Goal: Task Accomplishment & Management: Complete application form

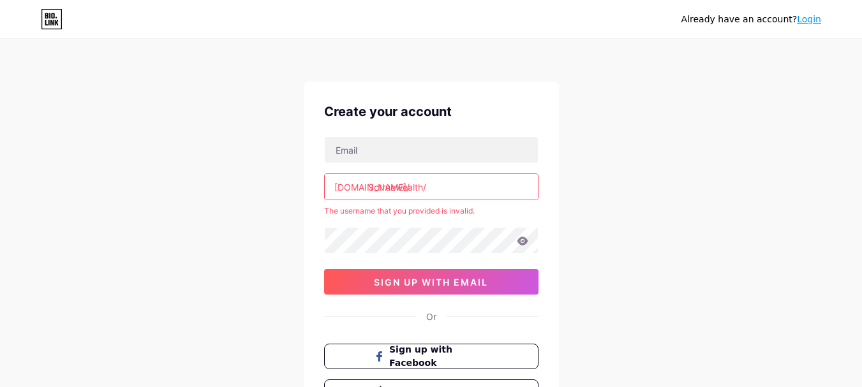
drag, startPoint x: 372, startPoint y: 186, endPoint x: 364, endPoint y: 186, distance: 8.3
click at [364, 186] on div "[DOMAIN_NAME]/ 3ctruewealth/" at bounding box center [431, 186] width 214 height 27
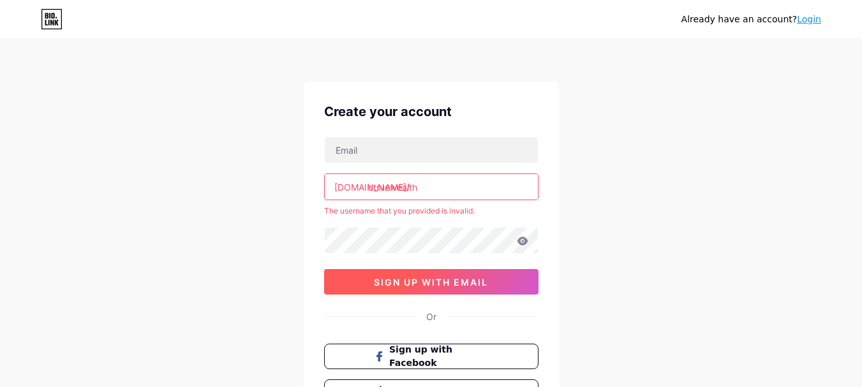
click at [445, 281] on span "sign up with email" at bounding box center [431, 282] width 114 height 11
type input "ctruewealth/"
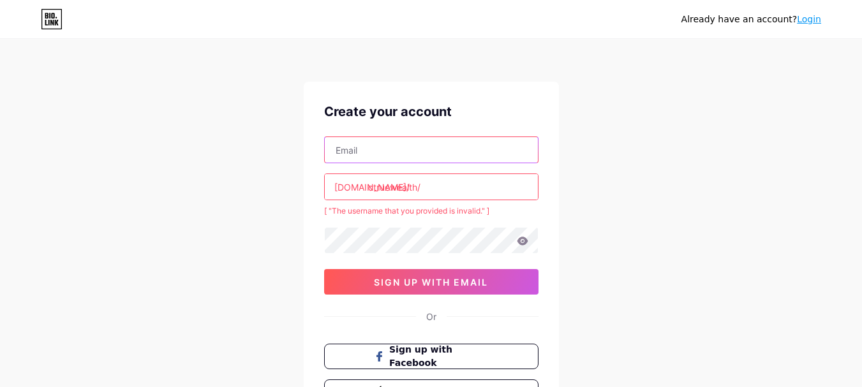
click at [400, 140] on input "text" at bounding box center [431, 150] width 213 height 26
type input "[EMAIL_ADDRESS][DOMAIN_NAME]"
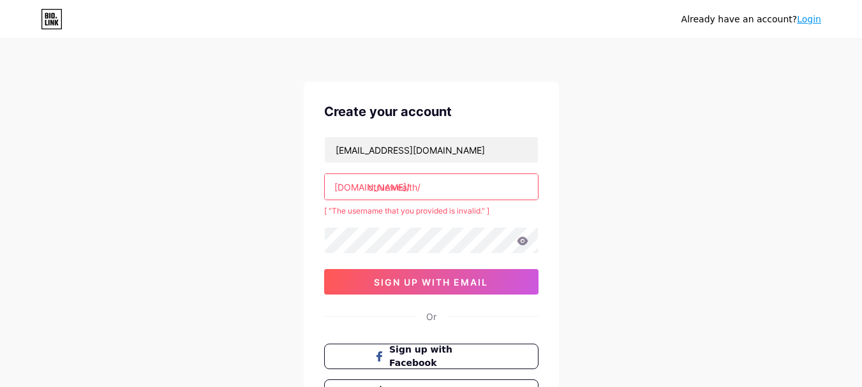
click at [372, 189] on input "ctruewealth/" at bounding box center [431, 187] width 213 height 26
click at [437, 187] on input "ctruewealth/" at bounding box center [431, 187] width 213 height 26
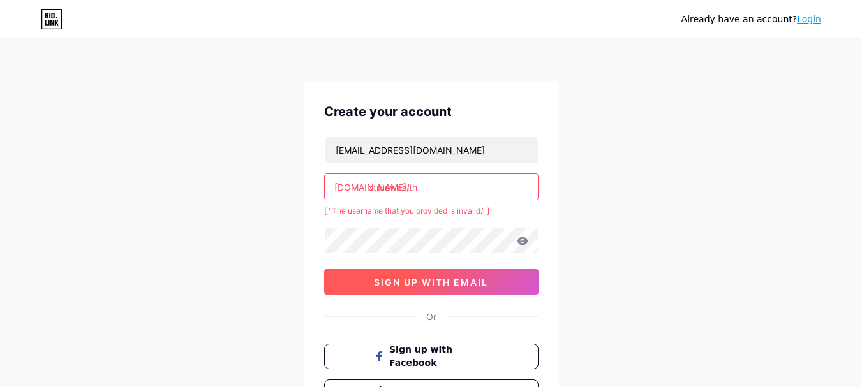
type input "ctruewealth"
click at [446, 279] on span "sign up with email" at bounding box center [431, 282] width 114 height 11
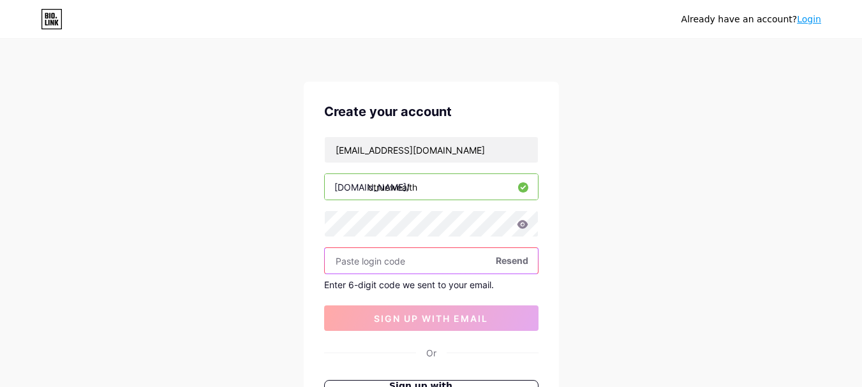
paste input "220673"
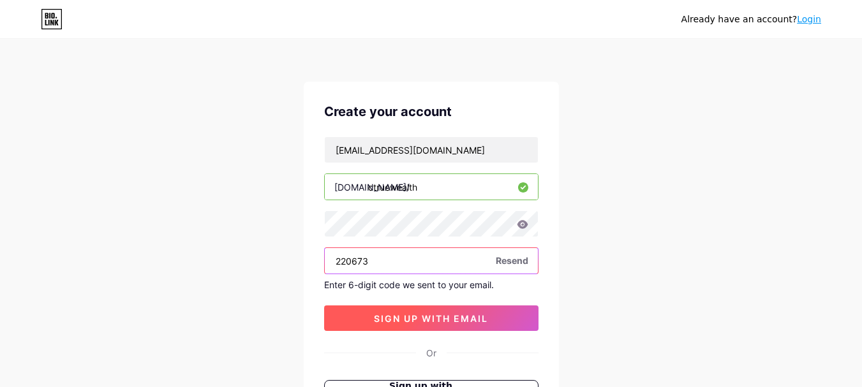
type input "220673"
click at [420, 318] on span "sign up with email" at bounding box center [431, 318] width 114 height 11
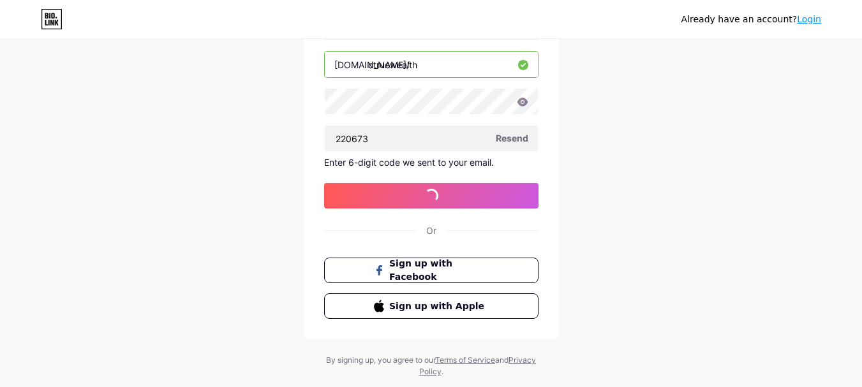
scroll to position [128, 0]
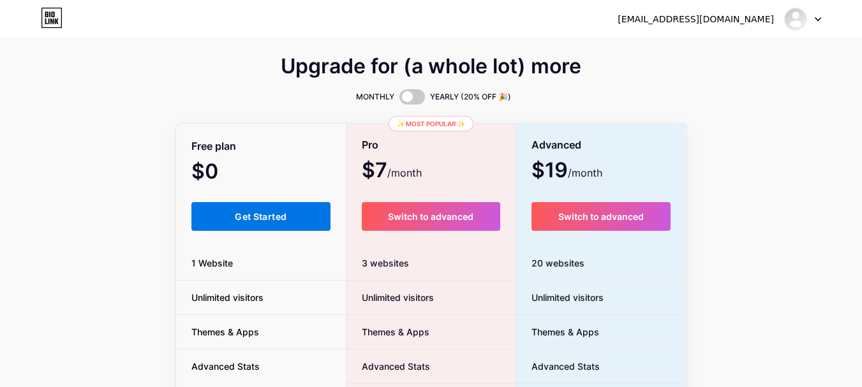
click at [235, 216] on span "Get Started" at bounding box center [261, 216] width 52 height 11
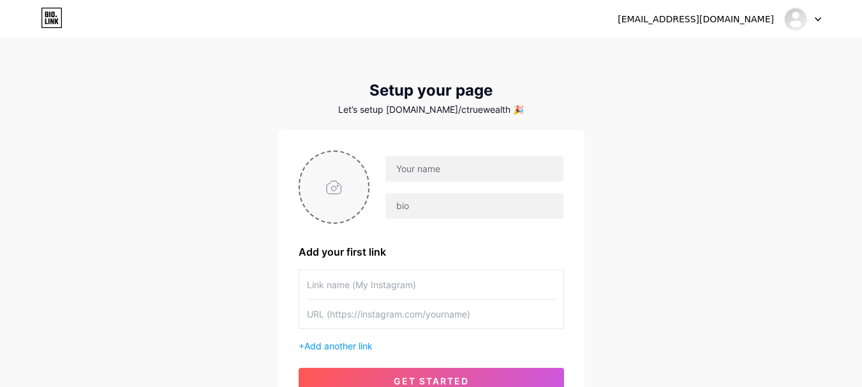
click at [332, 189] on input "file" at bounding box center [334, 187] width 69 height 71
type input "C:\fakepath\3ctruewealth.png"
click at [464, 165] on input "text" at bounding box center [473, 169] width 177 height 26
type input "3ctruewealth"
click at [445, 205] on input "text" at bounding box center [473, 206] width 177 height 26
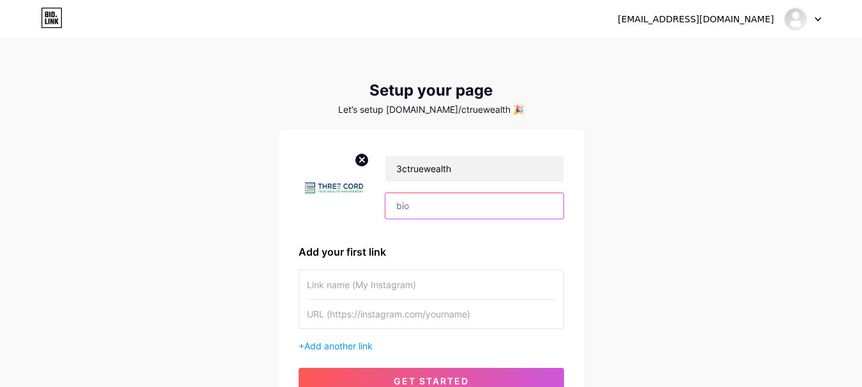
paste input "Three Cord True Wealth Management offers personalized financial planning for in…"
drag, startPoint x: 494, startPoint y: 203, endPoint x: 656, endPoint y: 205, distance: 162.0
click at [656, 205] on div "[EMAIL_ADDRESS][DOMAIN_NAME] Dashboard Logout Setup your page Let’s setup [DOMA…" at bounding box center [431, 227] width 862 height 455
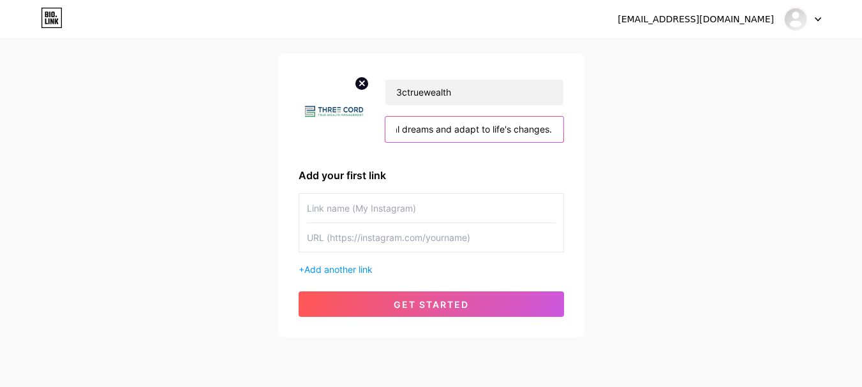
scroll to position [119, 0]
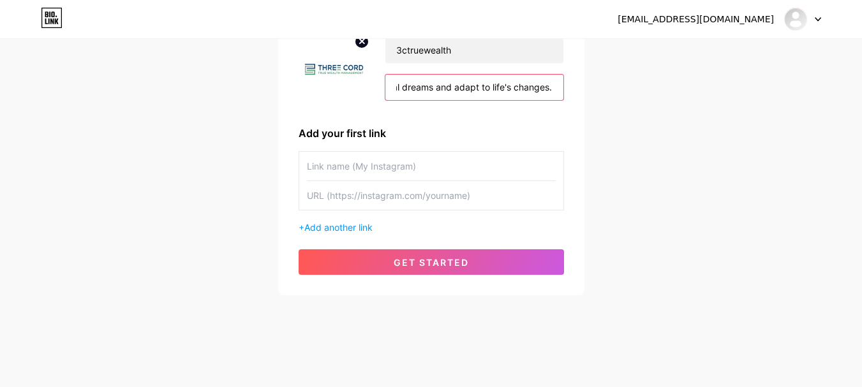
type input "Three Cord True Wealth Management offers personalized financial planning for in…"
click at [387, 163] on input "text" at bounding box center [431, 166] width 249 height 29
click at [355, 228] on span "Add another link" at bounding box center [338, 227] width 68 height 11
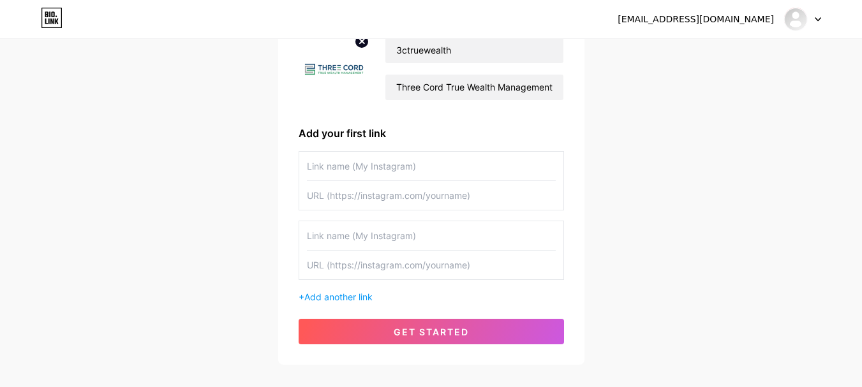
click at [360, 198] on input "text" at bounding box center [431, 195] width 249 height 29
paste input "[URL][DOMAIN_NAME]"
type input "[URL][DOMAIN_NAME]"
click at [383, 168] on input "text" at bounding box center [431, 166] width 249 height 29
click at [350, 261] on input "text" at bounding box center [431, 265] width 249 height 29
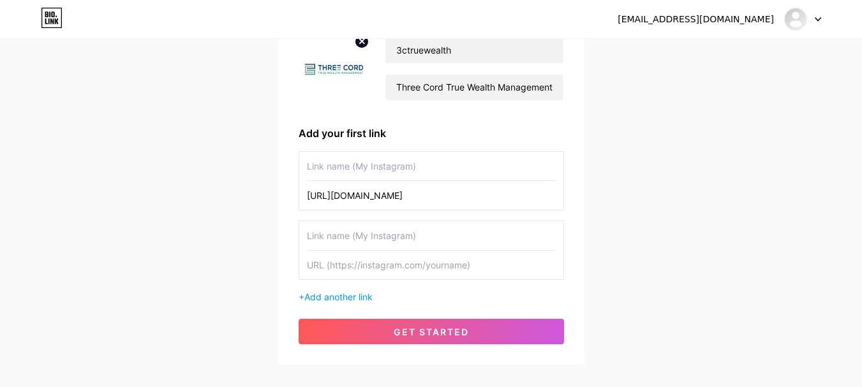
click at [376, 188] on input "[URL][DOMAIN_NAME]" at bounding box center [431, 195] width 249 height 29
click at [381, 184] on input "[URL][DOMAIN_NAME]" at bounding box center [431, 195] width 249 height 29
click at [372, 263] on input "text" at bounding box center [431, 265] width 249 height 29
paste input "[URL][DOMAIN_NAME]"
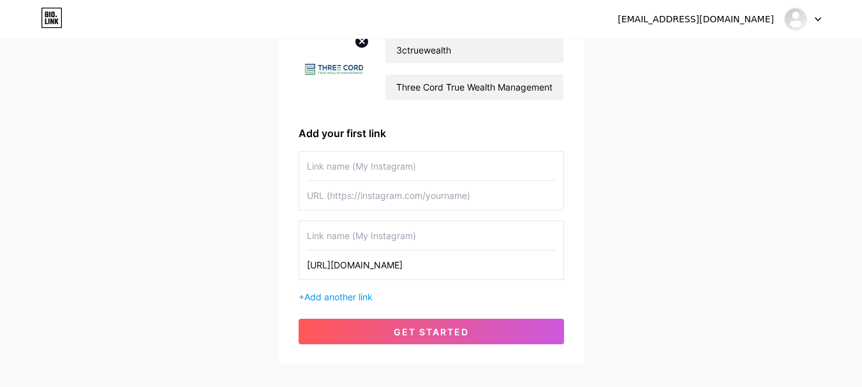
type input "[URL][DOMAIN_NAME]"
click at [372, 230] on input "text" at bounding box center [431, 235] width 249 height 29
type input "[DOMAIN_NAME]"
click at [376, 206] on input "text" at bounding box center [431, 195] width 249 height 29
paste input "[URL][DOMAIN_NAME]"
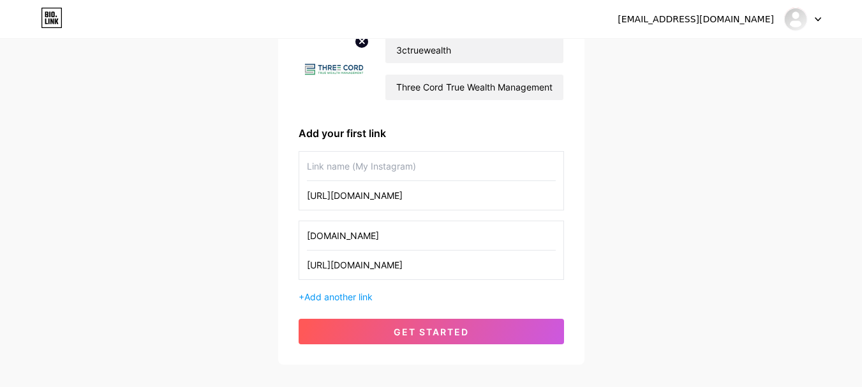
type input "[URL][DOMAIN_NAME]"
click at [390, 166] on input "text" at bounding box center [431, 166] width 249 height 29
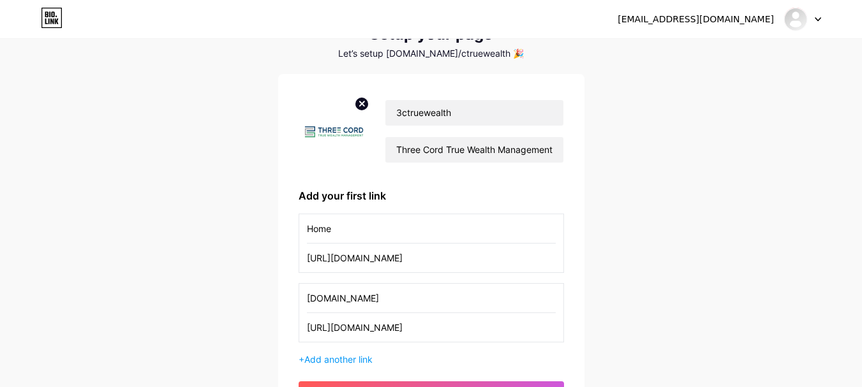
scroll to position [188, 0]
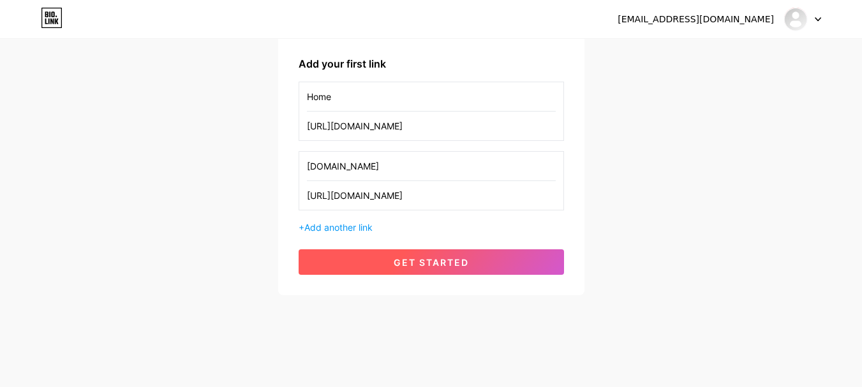
type input "Home"
click at [428, 259] on span "get started" at bounding box center [430, 262] width 75 height 11
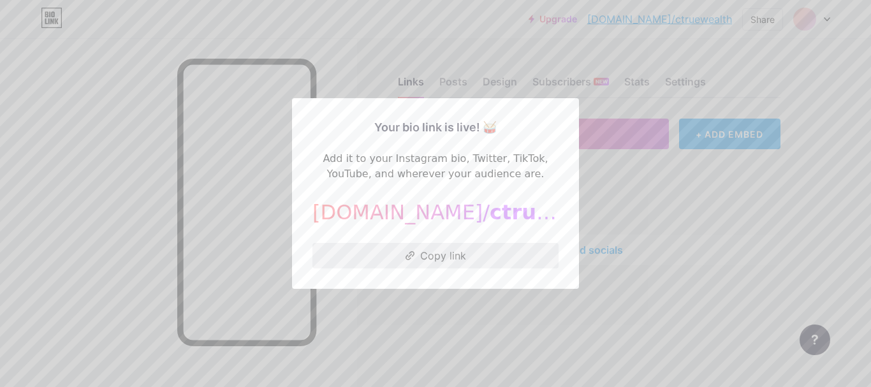
click at [443, 256] on button "Copy link" at bounding box center [435, 256] width 246 height 26
